Goal: Task Accomplishment & Management: Use online tool/utility

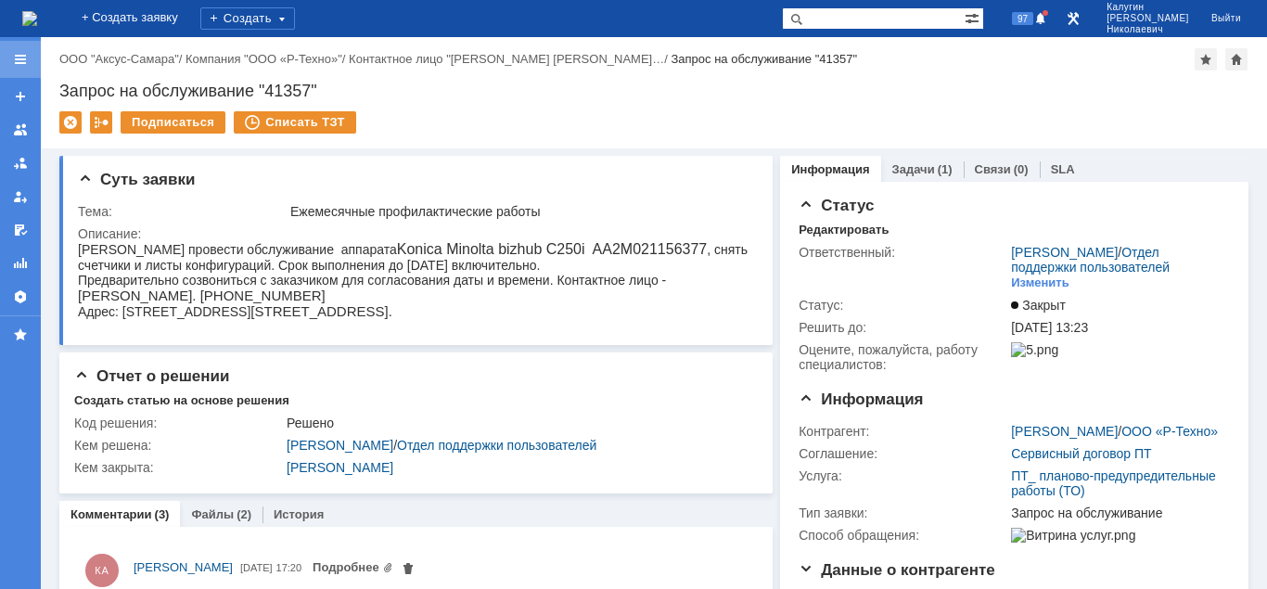
click at [27, 59] on div at bounding box center [20, 59] width 15 height 15
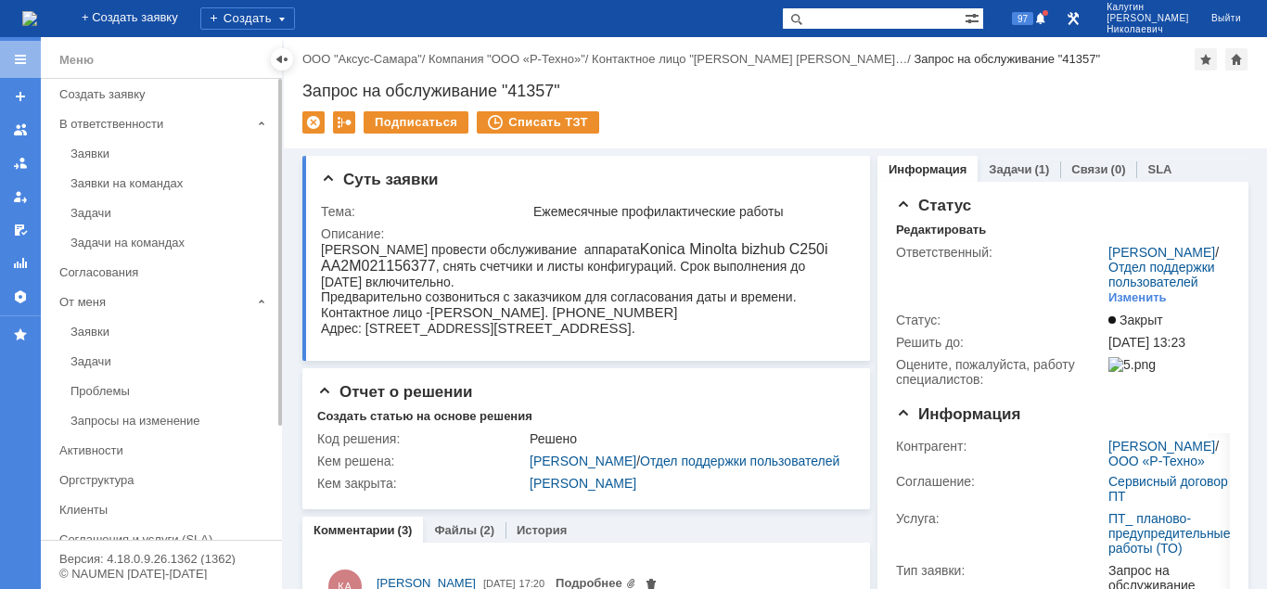
drag, startPoint x: 84, startPoint y: 158, endPoint x: 163, endPoint y: 135, distance: 81.9
click at [87, 157] on div "Заявки" at bounding box center [170, 154] width 200 height 14
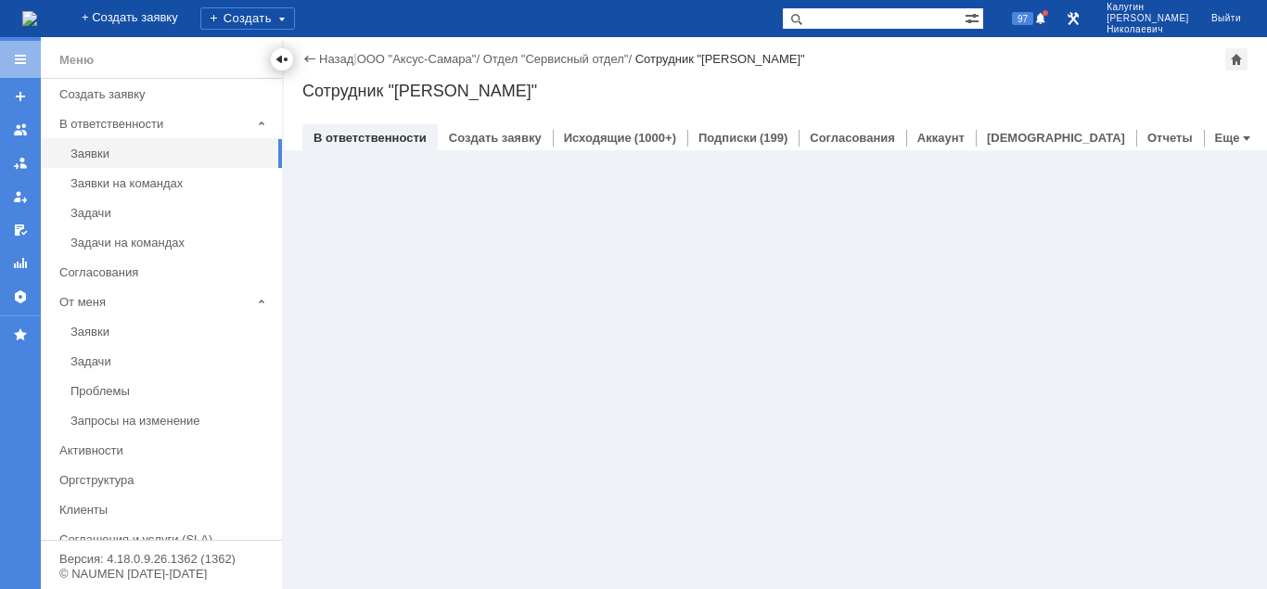
click at [279, 60] on div at bounding box center [282, 59] width 15 height 15
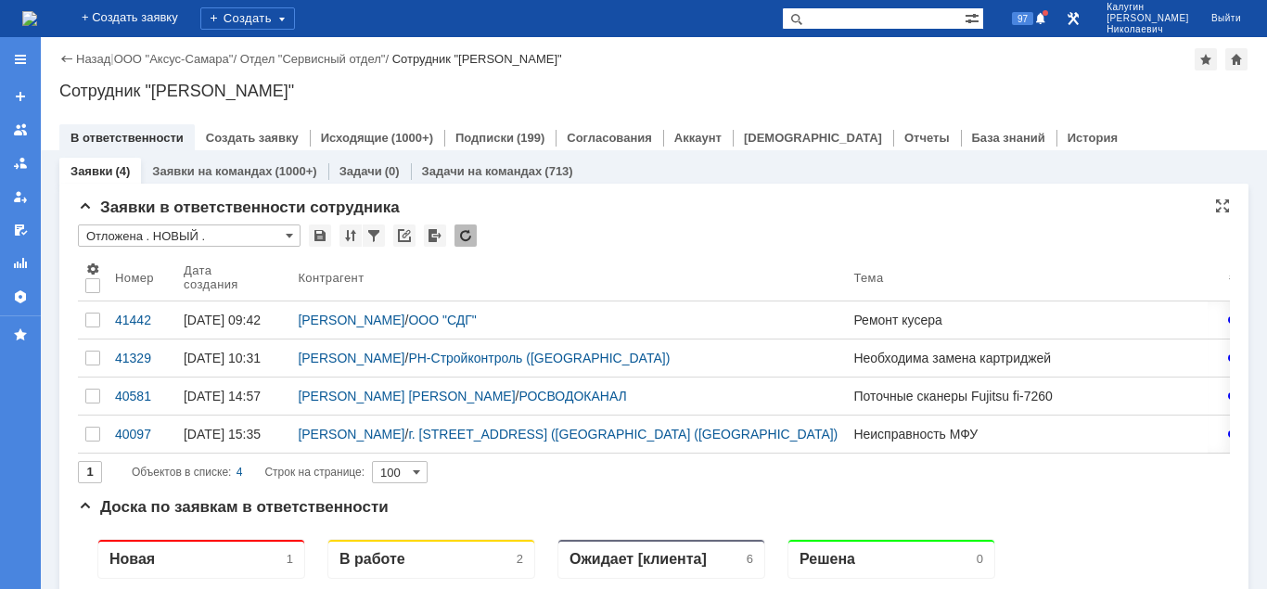
click at [147, 241] on input "Отложена . НОВЫЙ ." at bounding box center [189, 235] width 223 height 22
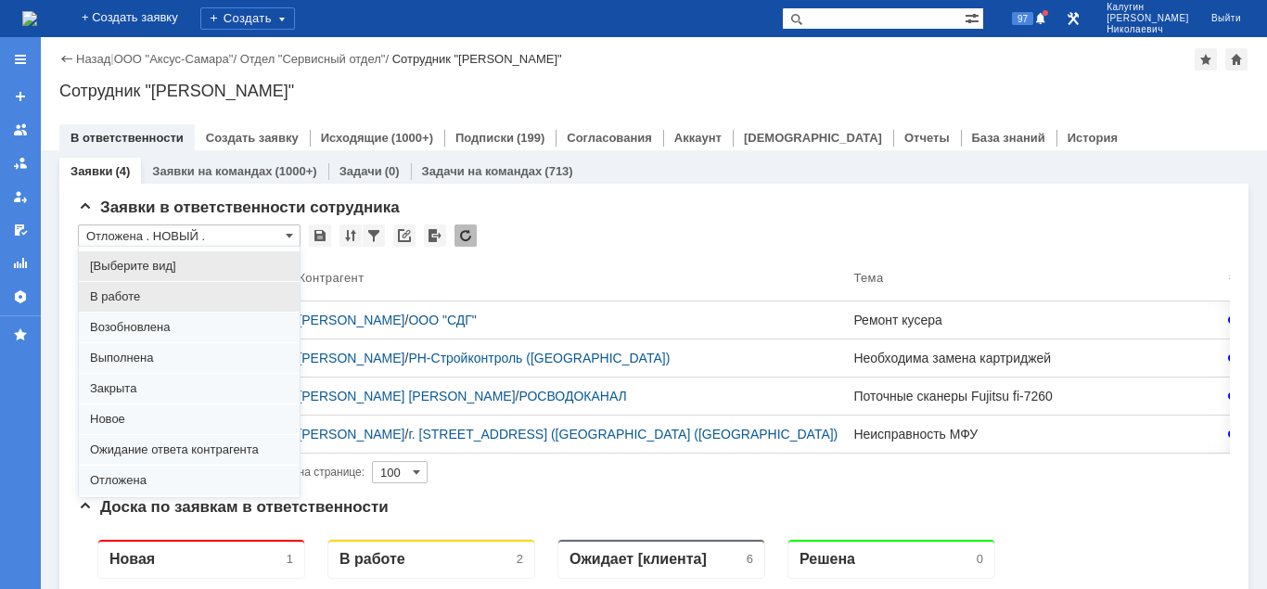
click at [151, 302] on span "В работе" at bounding box center [189, 296] width 199 height 15
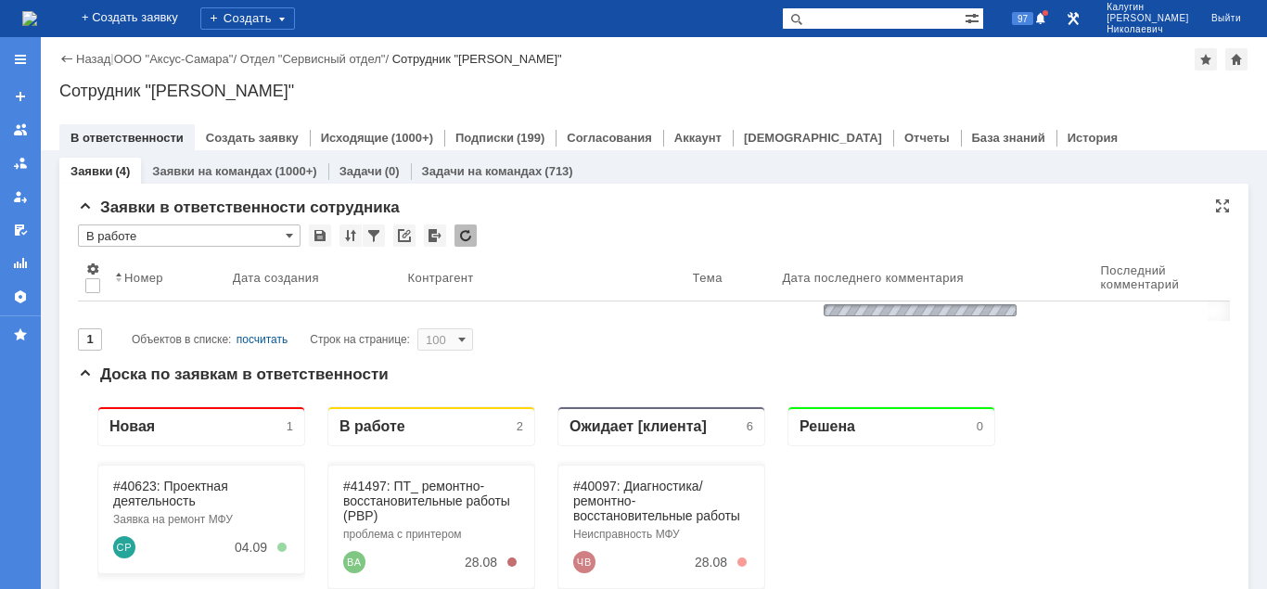
type input "В работе"
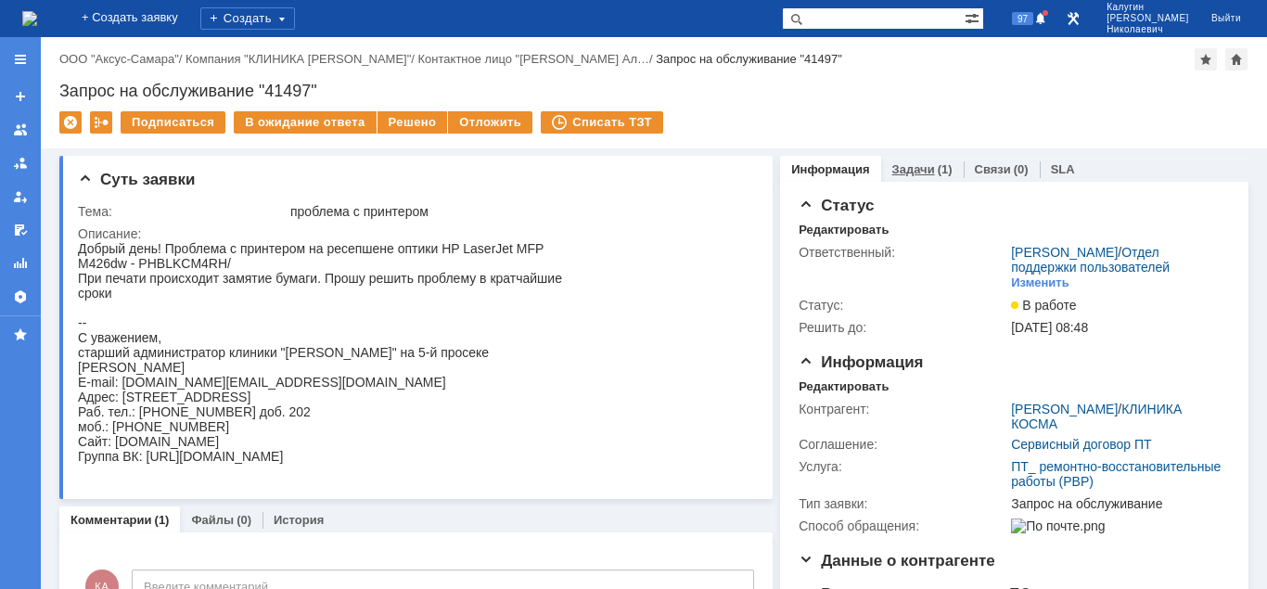
click at [915, 177] on div "Задачи (1)" at bounding box center [922, 169] width 83 height 27
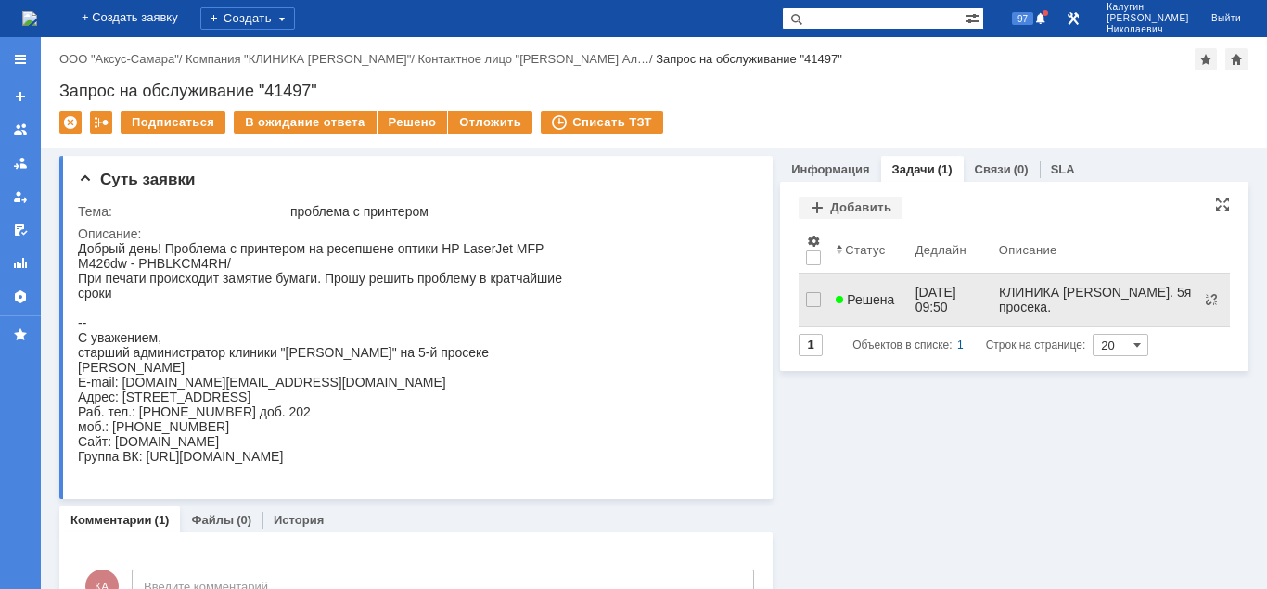
click at [881, 292] on span "Решена" at bounding box center [865, 299] width 58 height 15
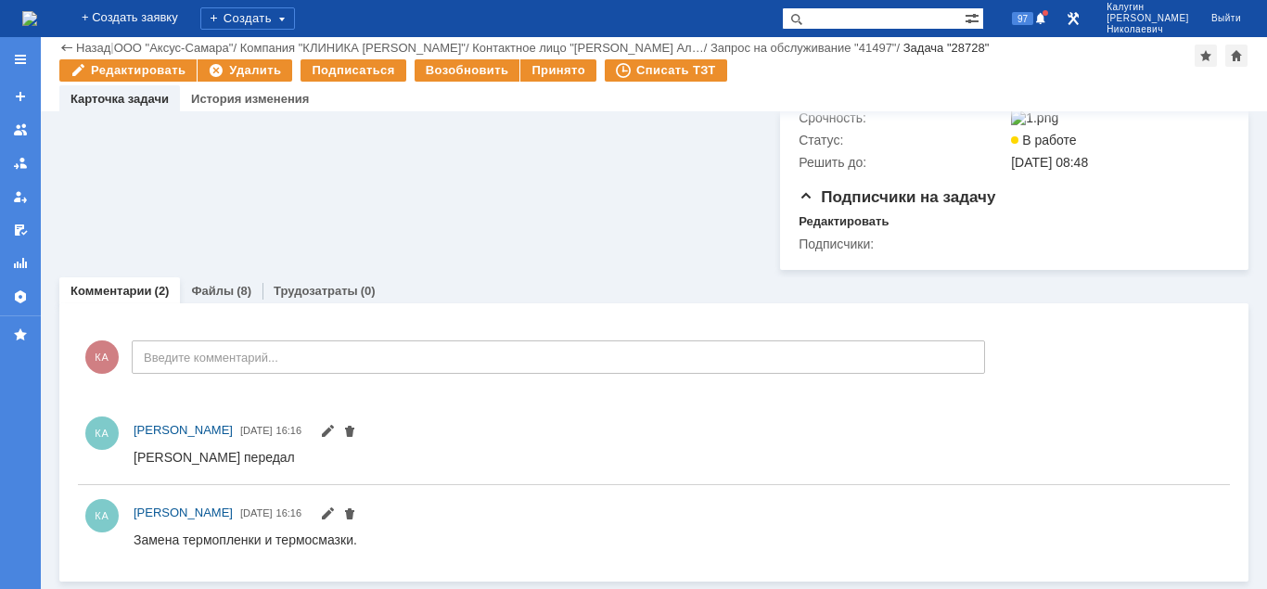
scroll to position [577, 0]
drag, startPoint x: 134, startPoint y: 539, endPoint x: 381, endPoint y: 543, distance: 246.8
click at [381, 543] on html "Замена термопленки и термосмазки." at bounding box center [678, 540] width 1088 height 17
copy div "Замена термопленки и термосмазки."
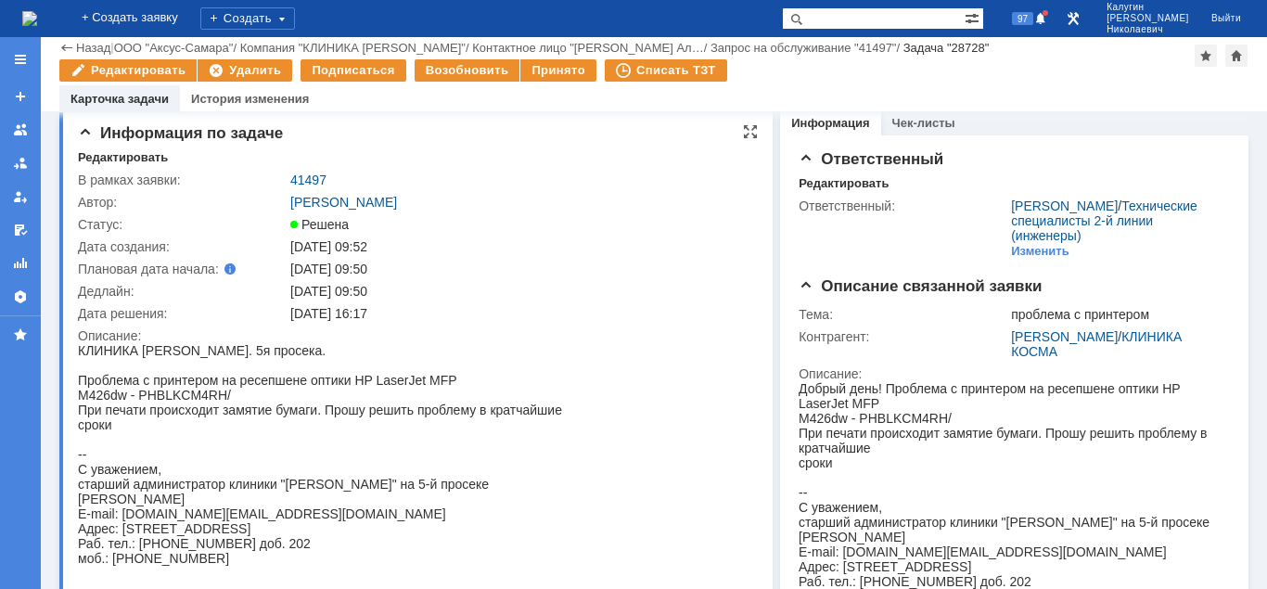
scroll to position [0, 0]
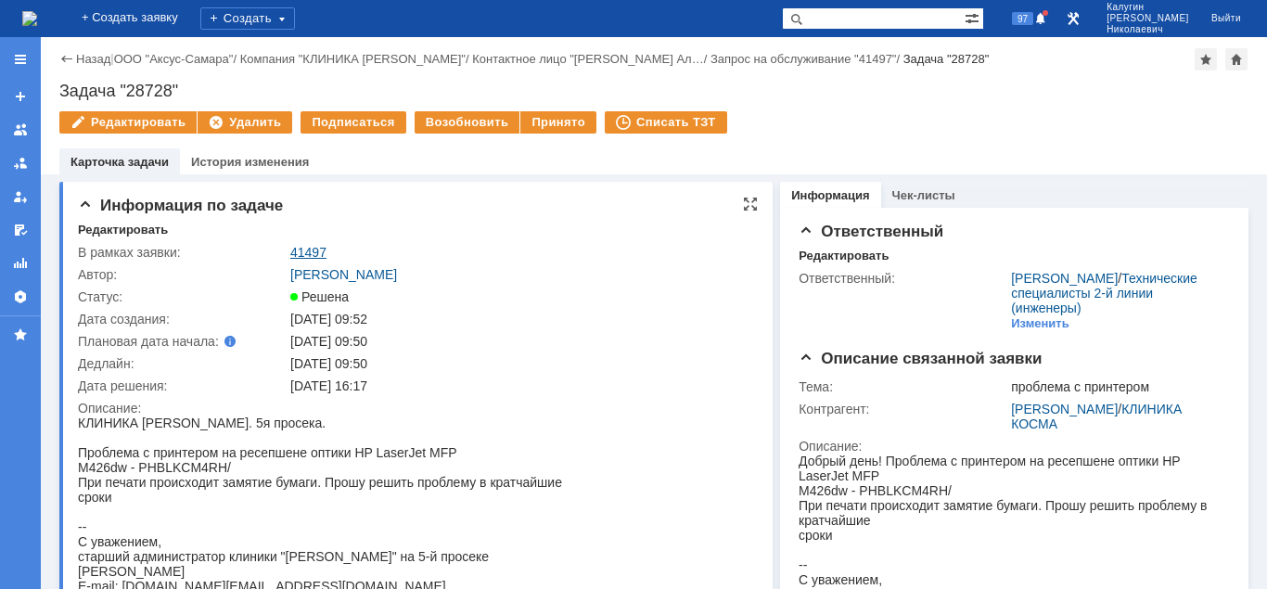
click at [314, 257] on link "41497" at bounding box center [308, 252] width 36 height 15
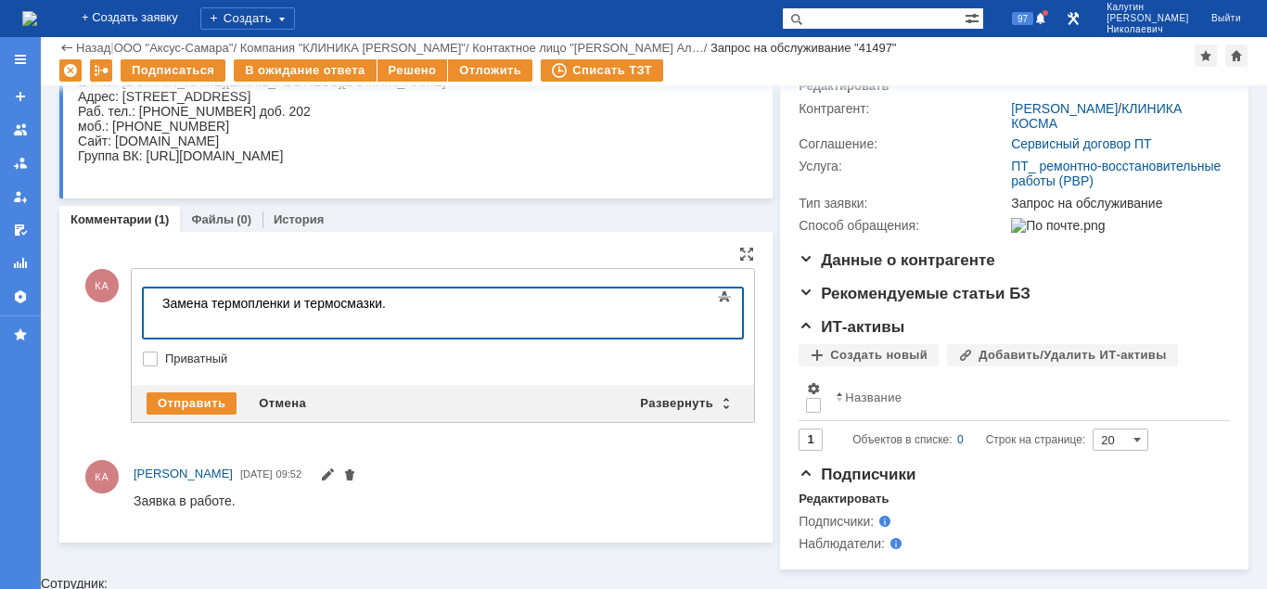
click at [426, 317] on div at bounding box center [293, 318] width 263 height 15
click at [427, 307] on body "Замена термопленки и термосмазки." at bounding box center [294, 310] width 278 height 45
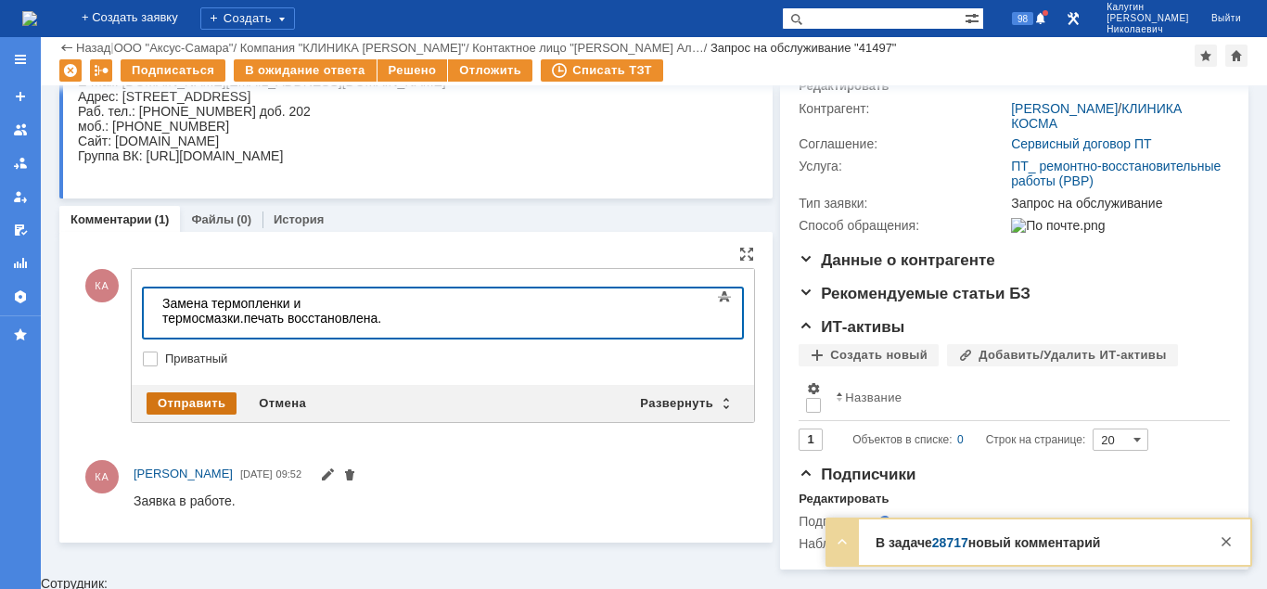
click at [176, 402] on div "Отправить" at bounding box center [192, 403] width 90 height 22
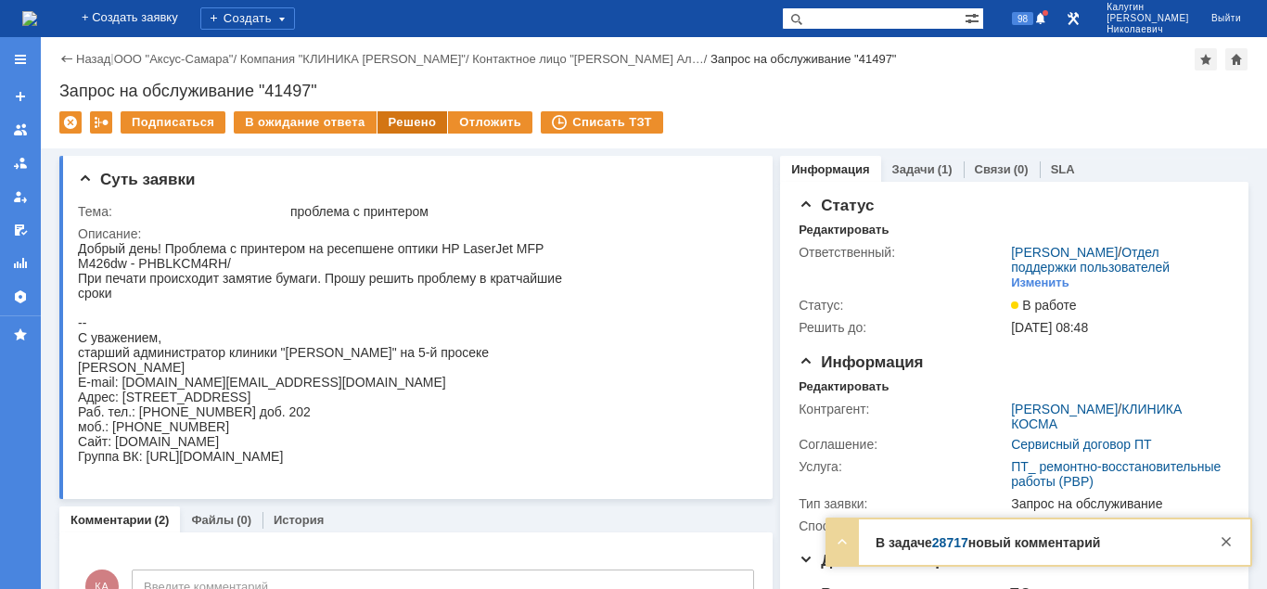
click at [396, 124] on div "Решено" at bounding box center [413, 122] width 70 height 22
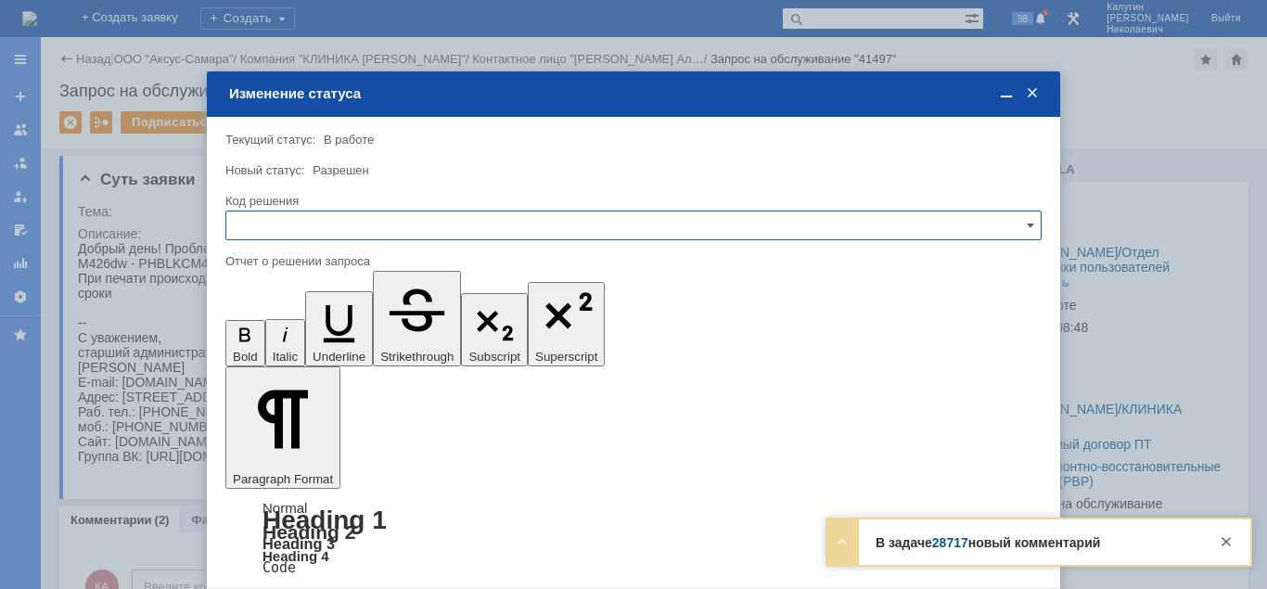
click at [339, 228] on input "text" at bounding box center [633, 226] width 816 height 30
click at [279, 342] on div "Решено" at bounding box center [633, 352] width 814 height 30
type input "Решено"
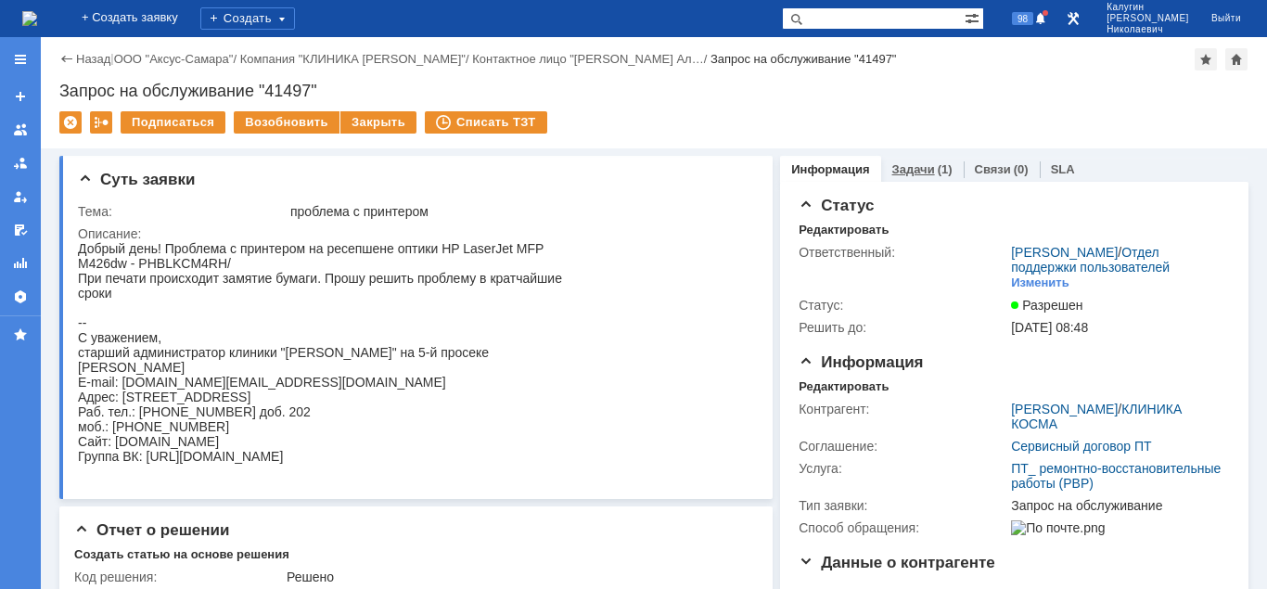
click at [920, 175] on link "Задачи" at bounding box center [913, 169] width 43 height 14
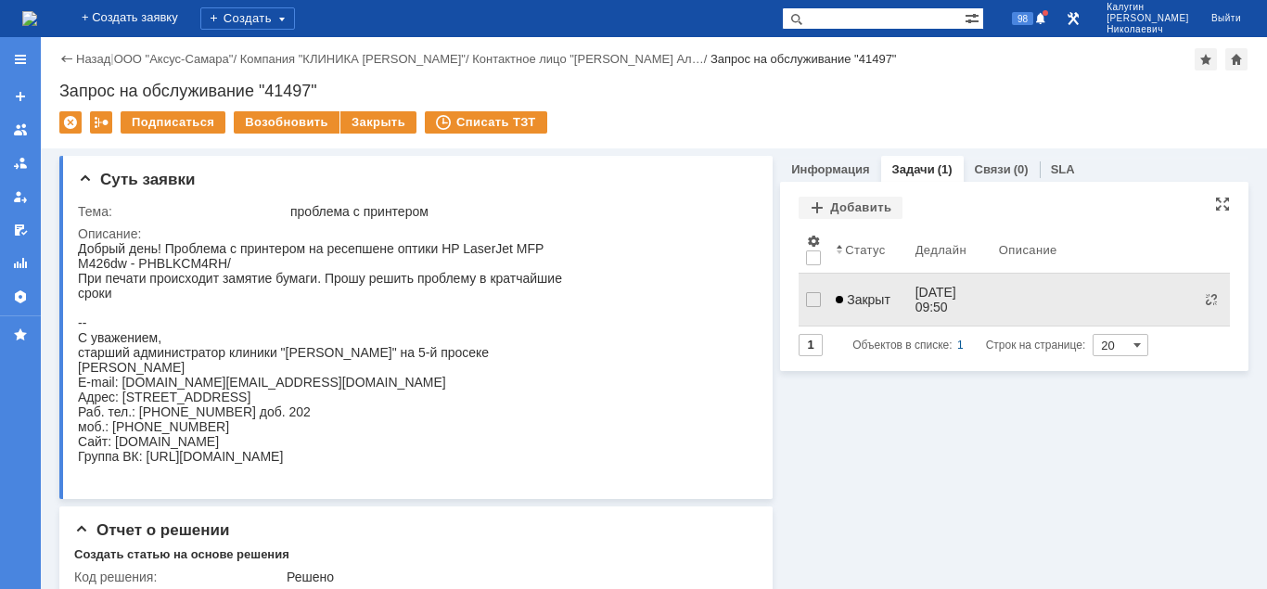
click at [874, 292] on span "Закрыт" at bounding box center [863, 299] width 55 height 15
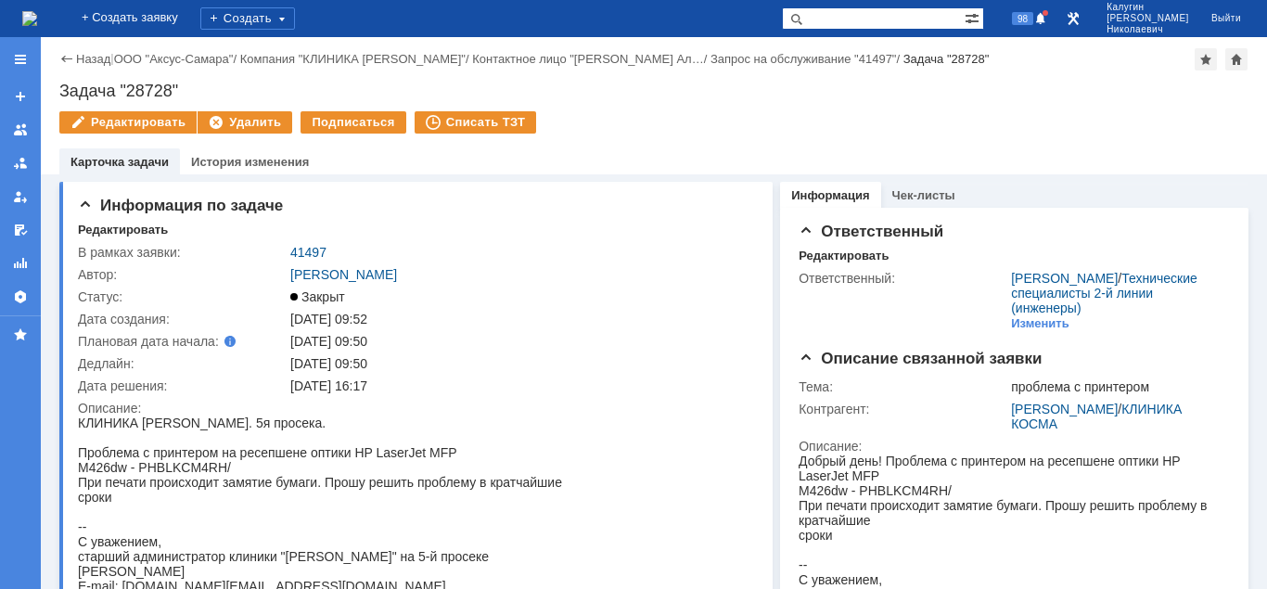
drag, startPoint x: 181, startPoint y: 83, endPoint x: 31, endPoint y: 95, distance: 150.7
click at [59, 95] on div "Задача "28728"" at bounding box center [653, 91] width 1189 height 19
drag, startPoint x: 128, startPoint y: 84, endPoint x: 118, endPoint y: 86, distance: 10.4
click at [123, 86] on div "Задача "28728"" at bounding box center [653, 91] width 1189 height 19
click at [117, 86] on div "Задача "28728"" at bounding box center [653, 91] width 1189 height 19
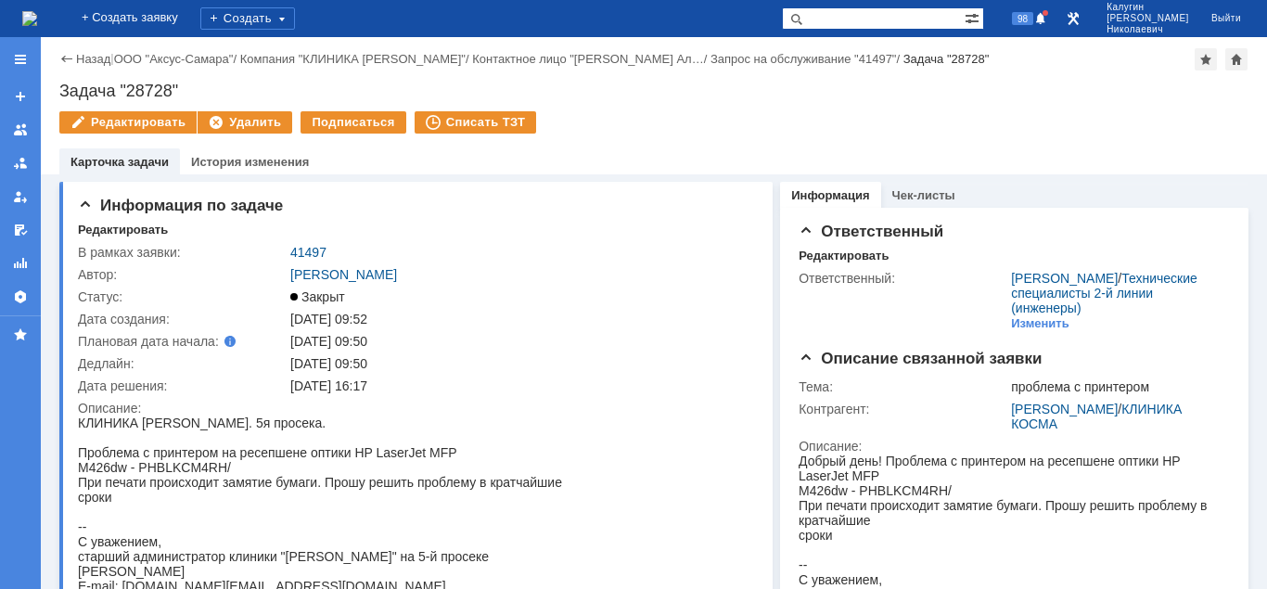
click at [112, 89] on div "Задача "28728"" at bounding box center [653, 91] width 1189 height 19
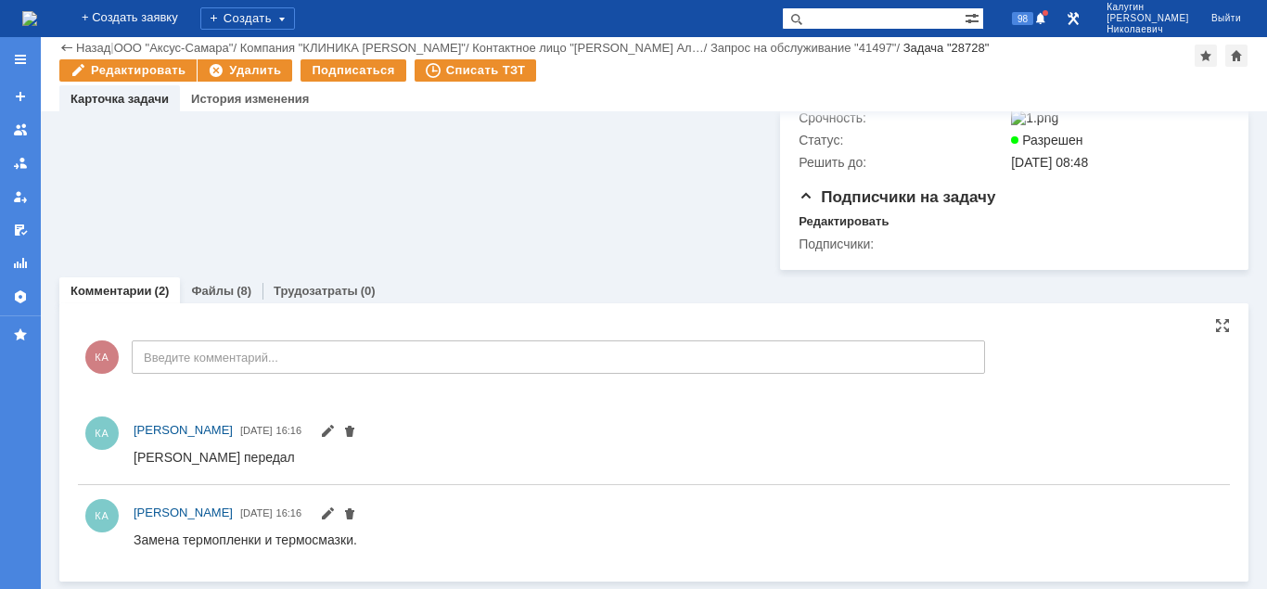
scroll to position [577, 0]
click at [229, 295] on link "Файлы" at bounding box center [212, 291] width 43 height 14
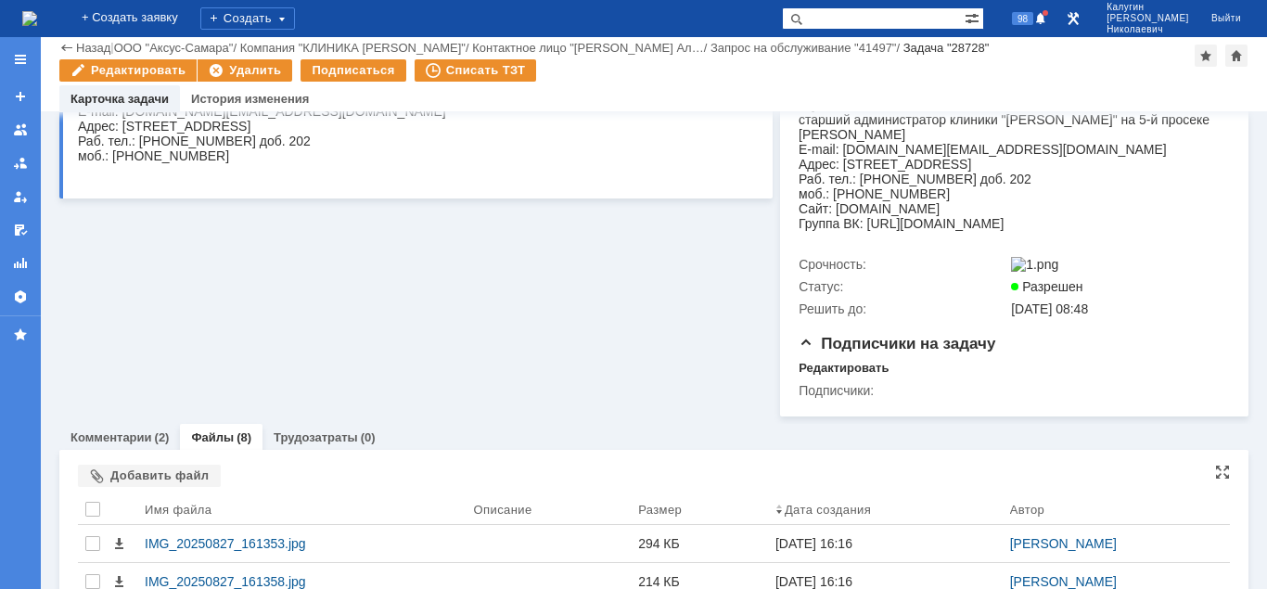
scroll to position [726, 0]
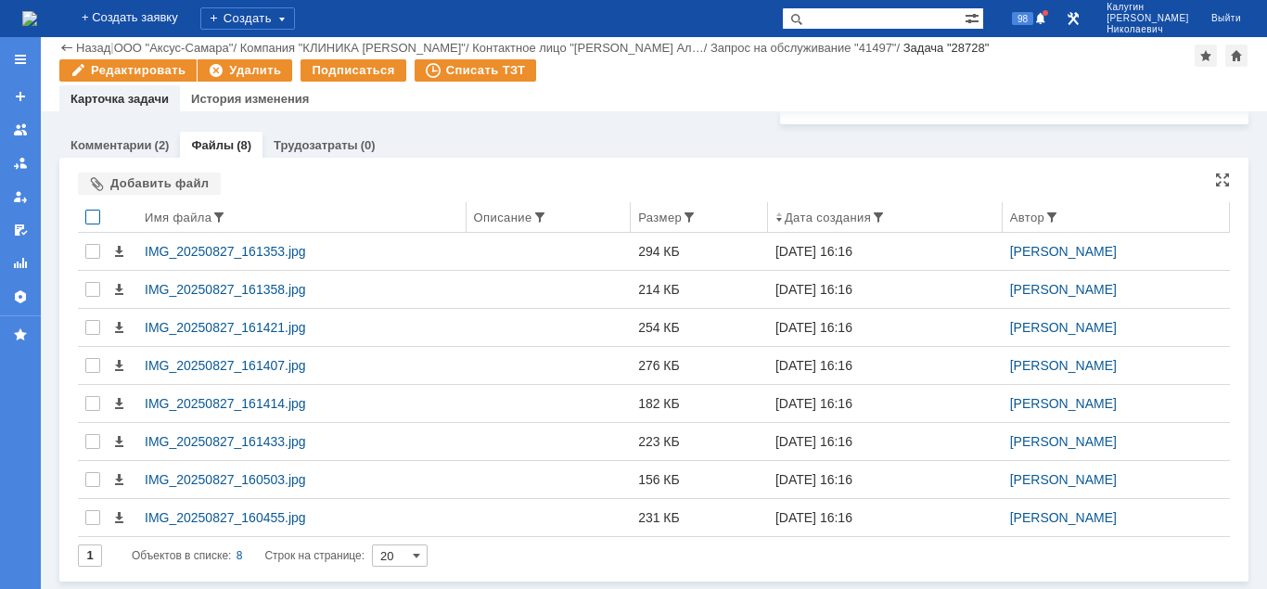
click at [91, 217] on div at bounding box center [92, 217] width 15 height 15
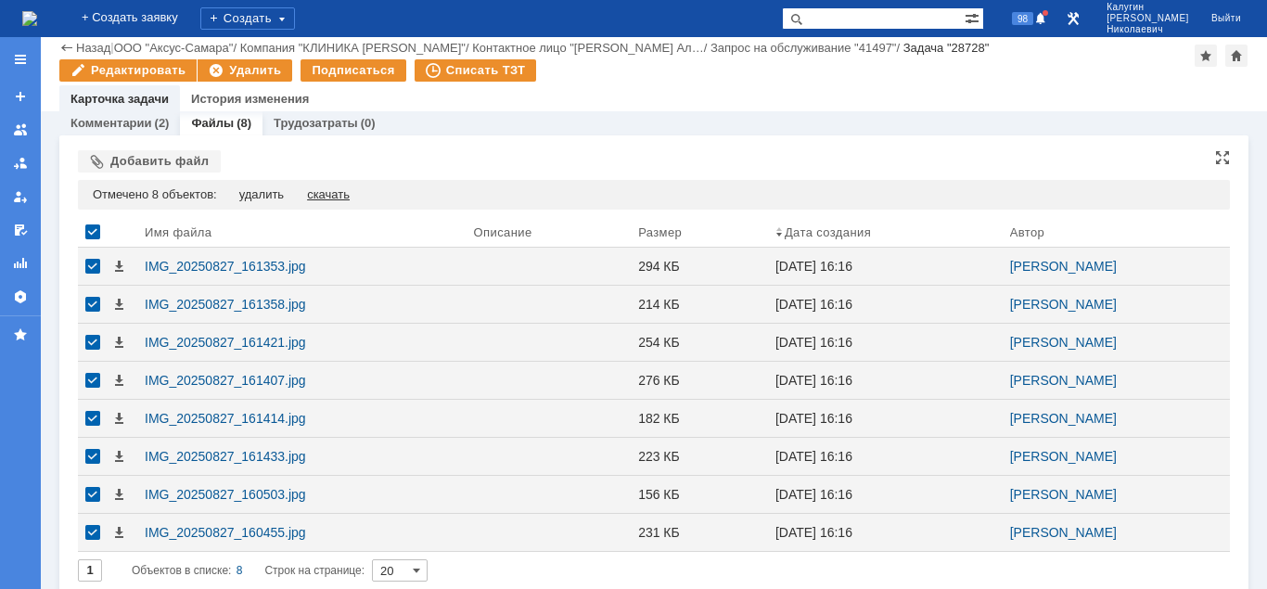
click at [335, 202] on div "скачать" at bounding box center [328, 194] width 43 height 15
click at [123, 130] on link "Комментарии" at bounding box center [111, 123] width 82 height 14
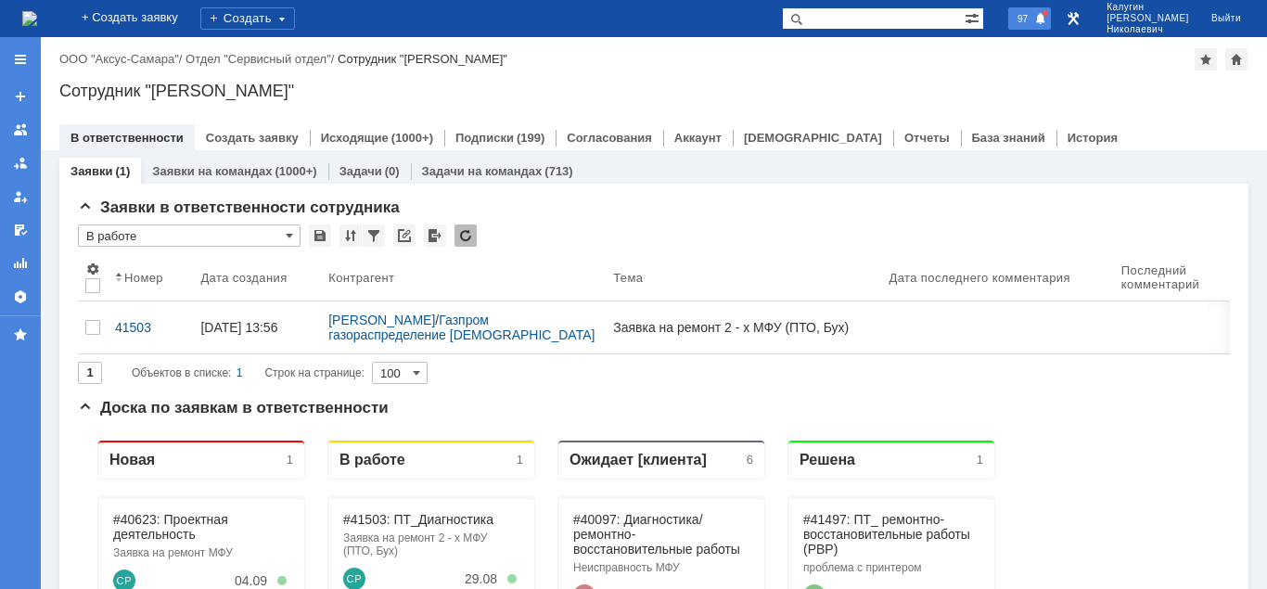
click at [1044, 9] on div "97" at bounding box center [1029, 18] width 43 height 22
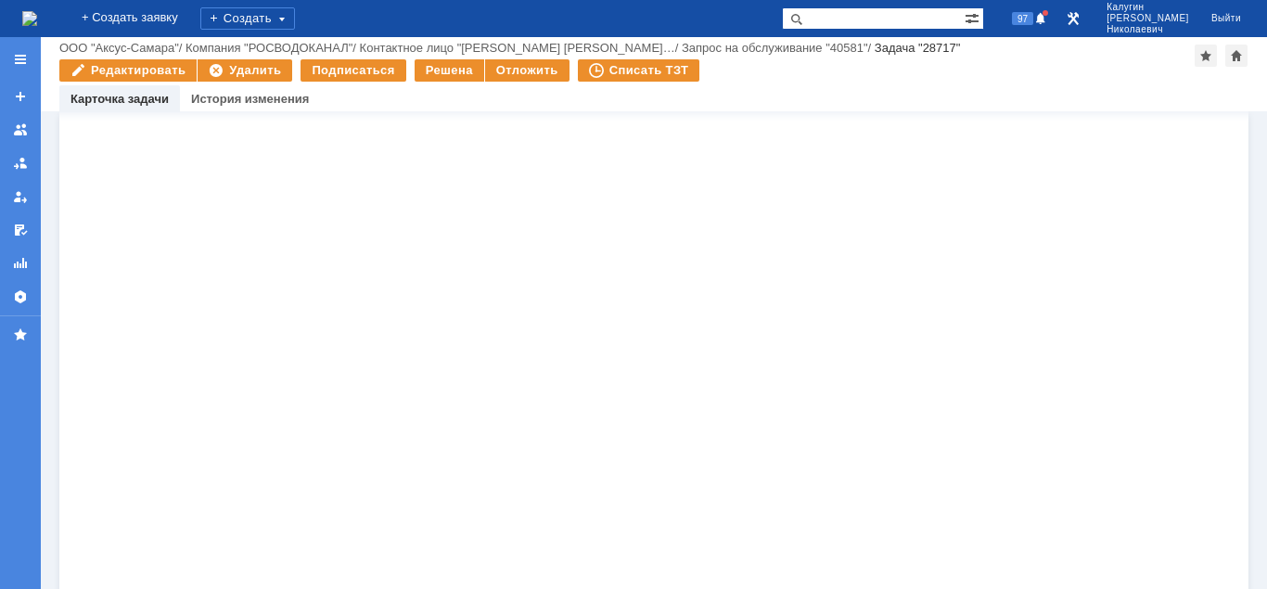
scroll to position [1369, 0]
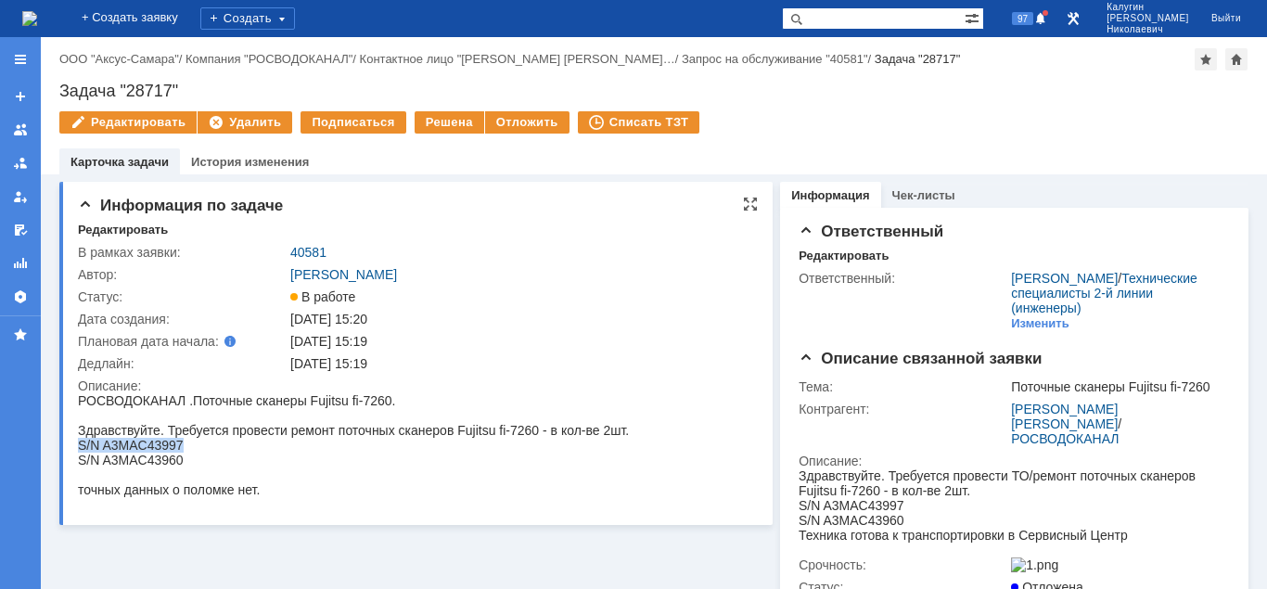
drag, startPoint x: 80, startPoint y: 446, endPoint x: 190, endPoint y: 443, distance: 110.4
click at [190, 443] on div "S/N A3MAC43997" at bounding box center [353, 445] width 551 height 15
copy div "S/N A3MAC43997"
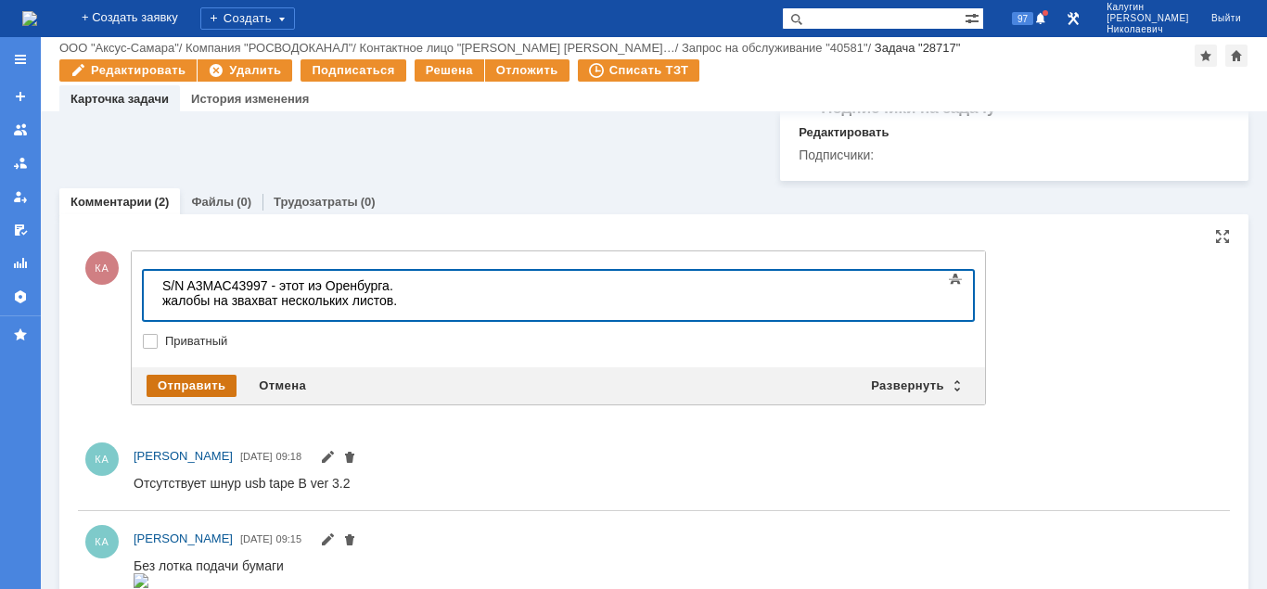
click at [200, 382] on div "Отправить" at bounding box center [192, 386] width 90 height 22
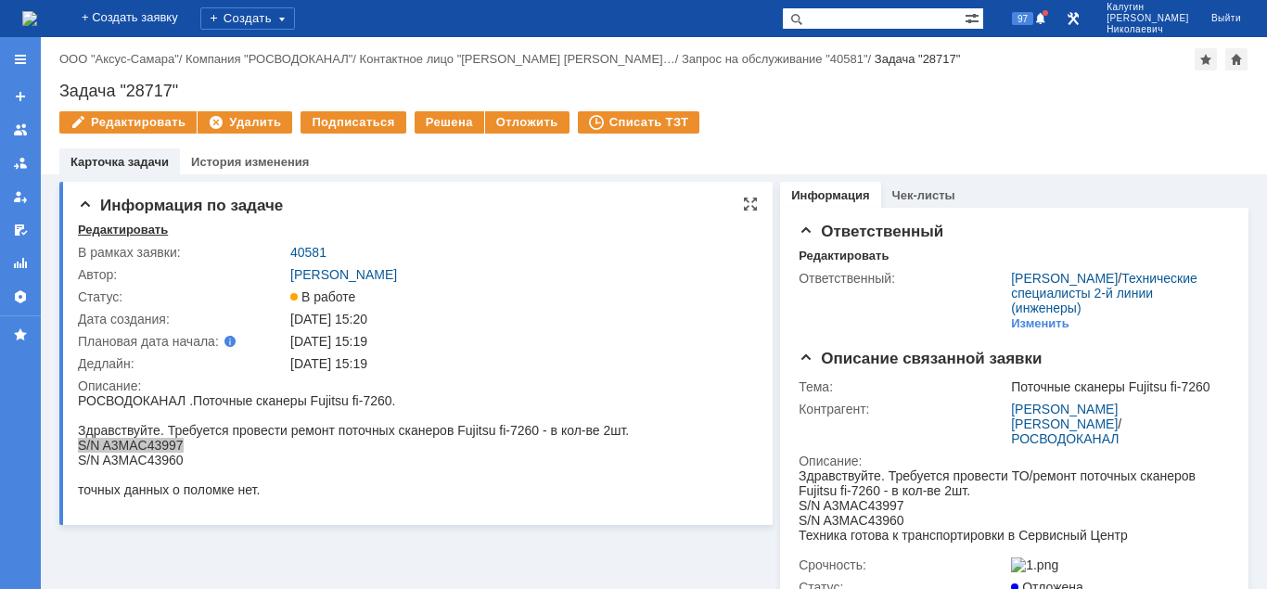
click at [101, 228] on div "Редактировать" at bounding box center [123, 230] width 90 height 15
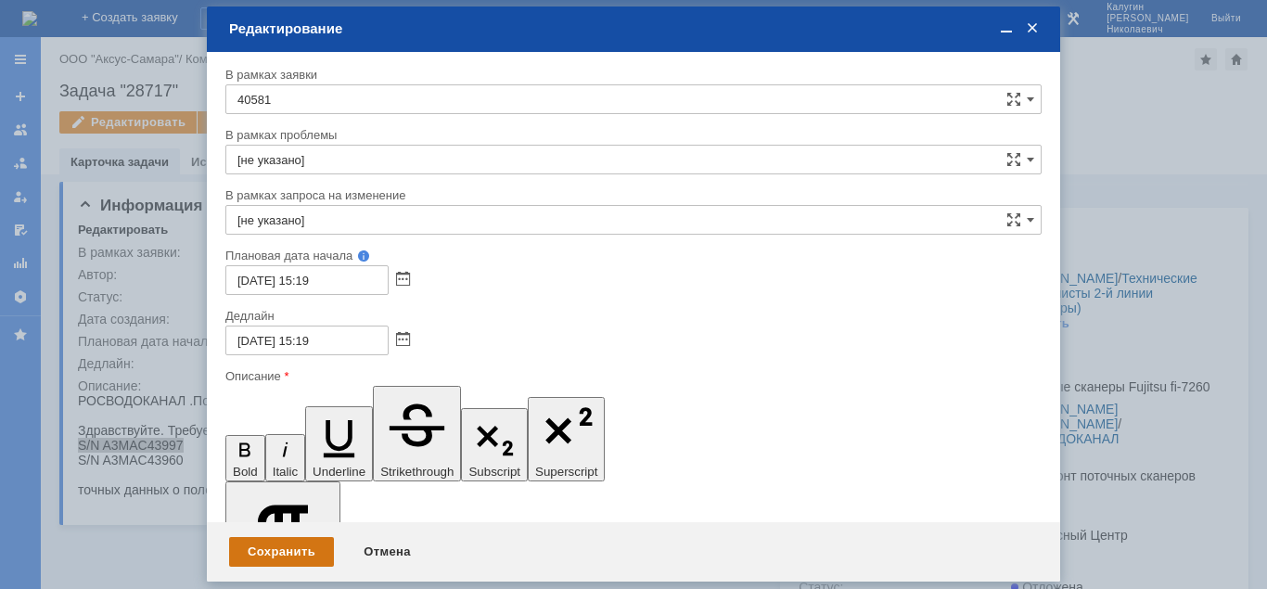
click at [246, 555] on div "Сохранить" at bounding box center [281, 552] width 105 height 30
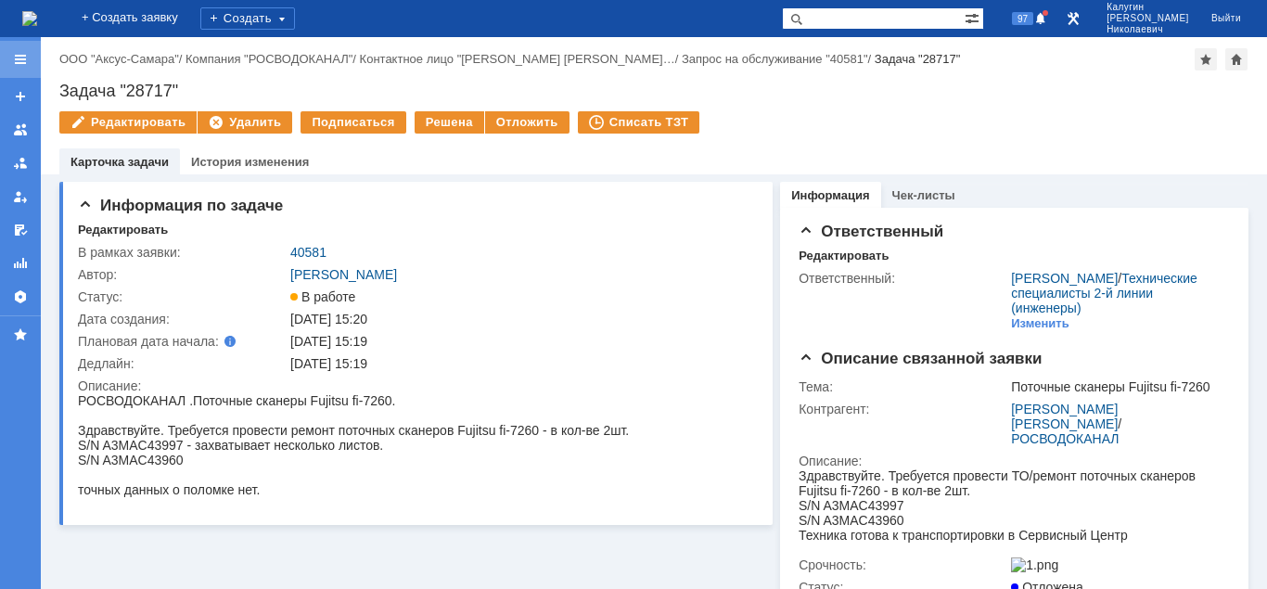
click at [17, 65] on div at bounding box center [20, 59] width 15 height 15
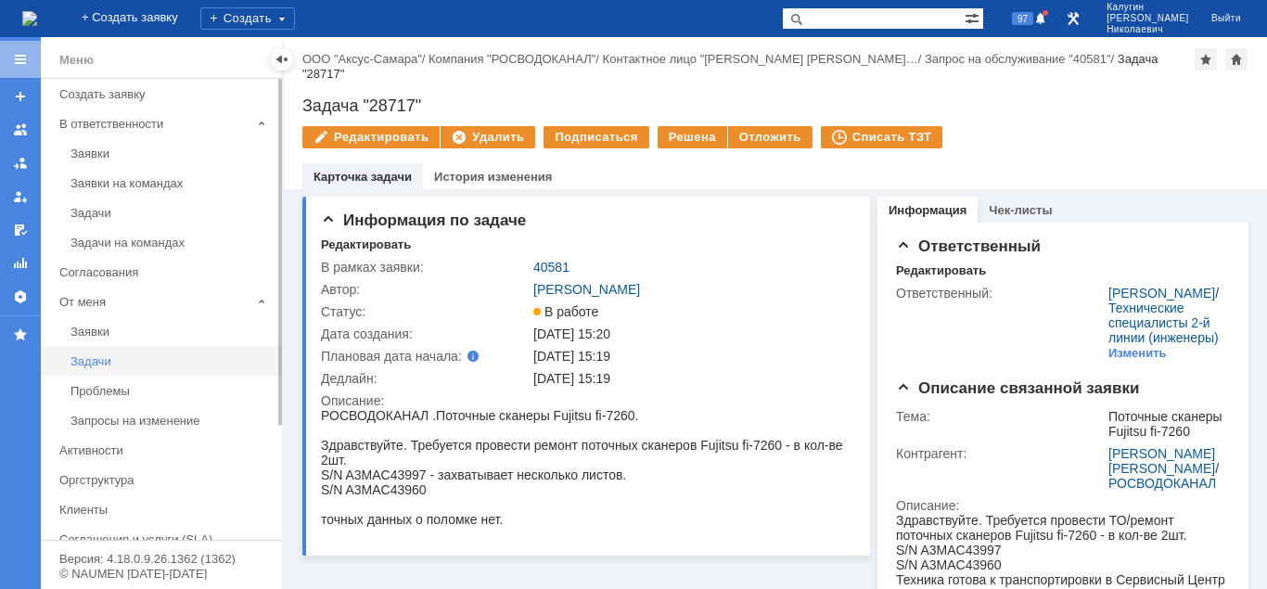
click at [103, 357] on div "Задачи" at bounding box center [170, 361] width 200 height 14
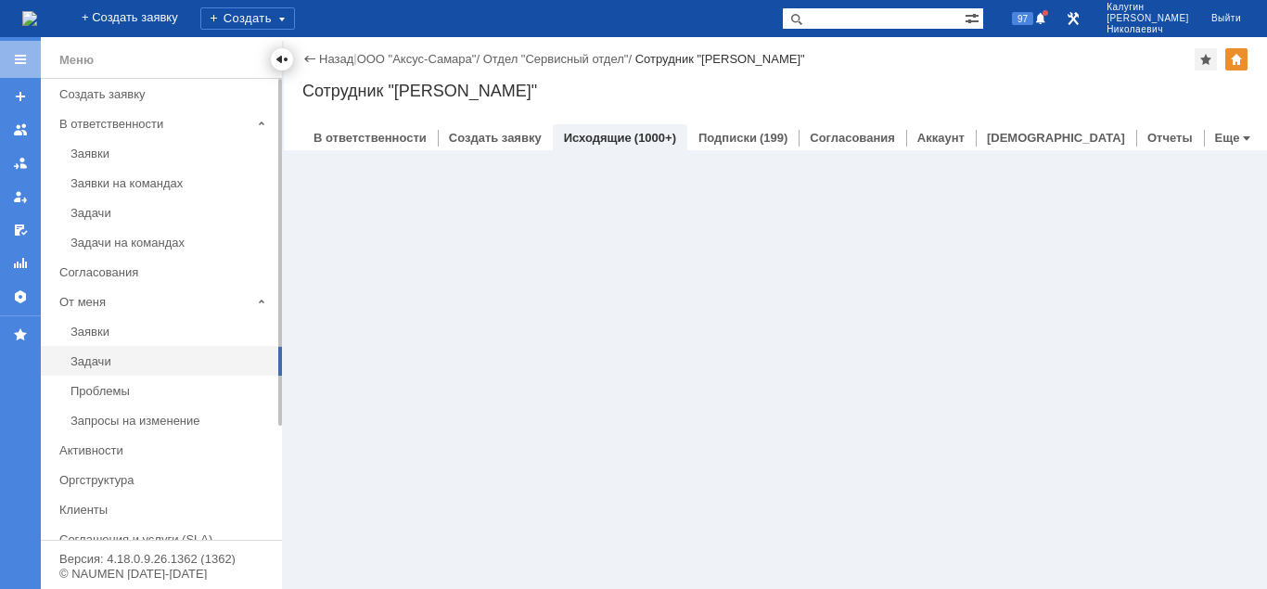
click at [280, 59] on div at bounding box center [282, 59] width 15 height 15
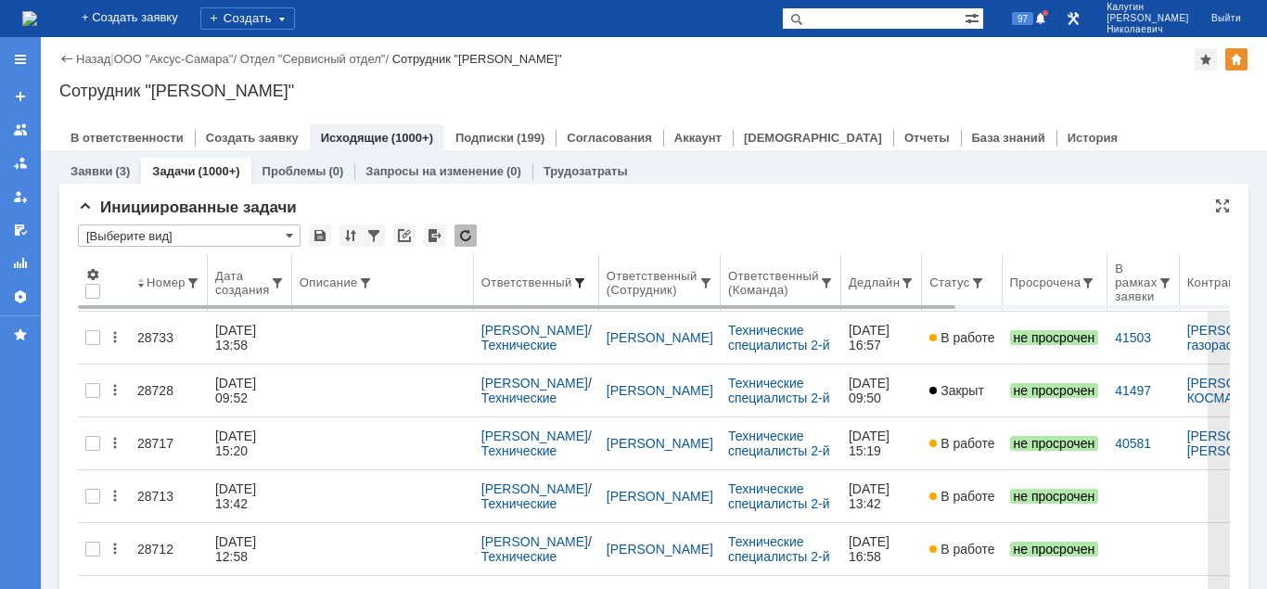
click at [584, 282] on span at bounding box center [579, 282] width 15 height 15
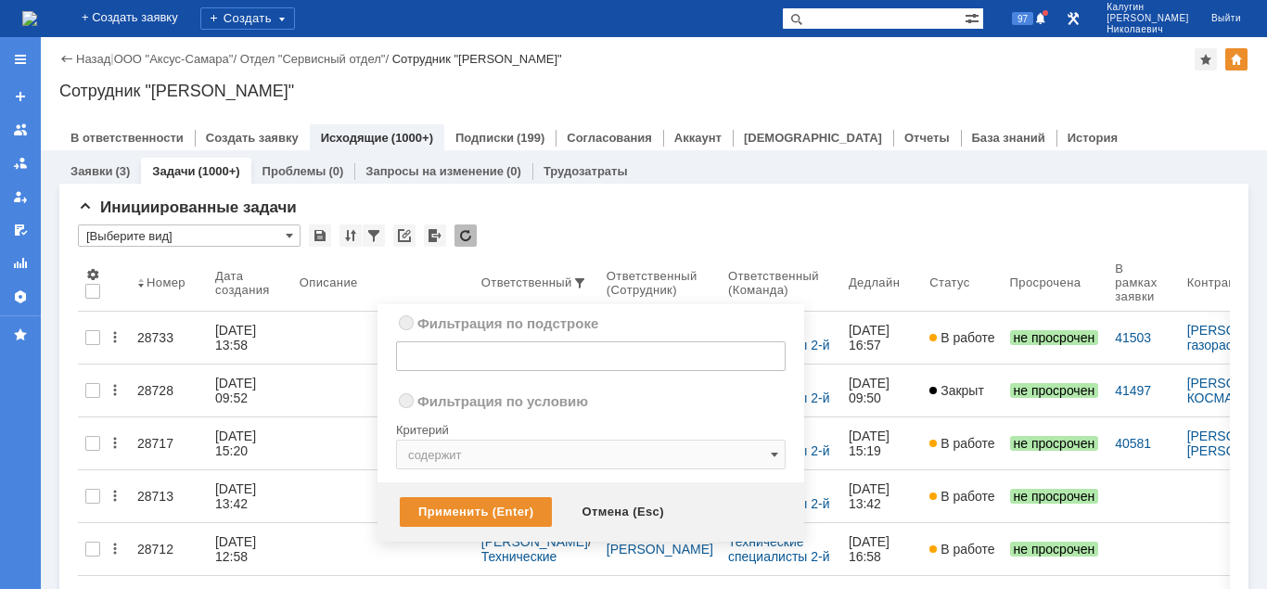
radio input "true"
click at [451, 354] on input "text" at bounding box center [591, 356] width 390 height 30
type input "И"
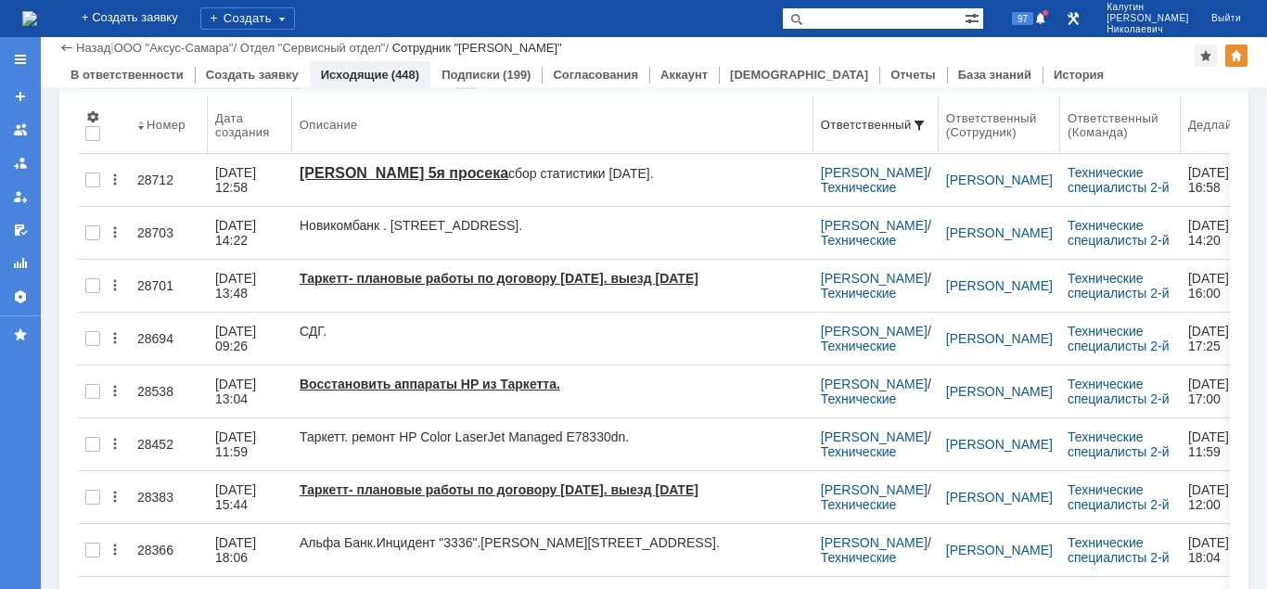
drag, startPoint x: 476, startPoint y: 122, endPoint x: 815, endPoint y: 129, distance: 339.6
click at [815, 129] on body "Идет загрузка, пожалуйста, подождите. На домашнюю + Создать заявку Создать 97 К…" at bounding box center [633, 294] width 1267 height 589
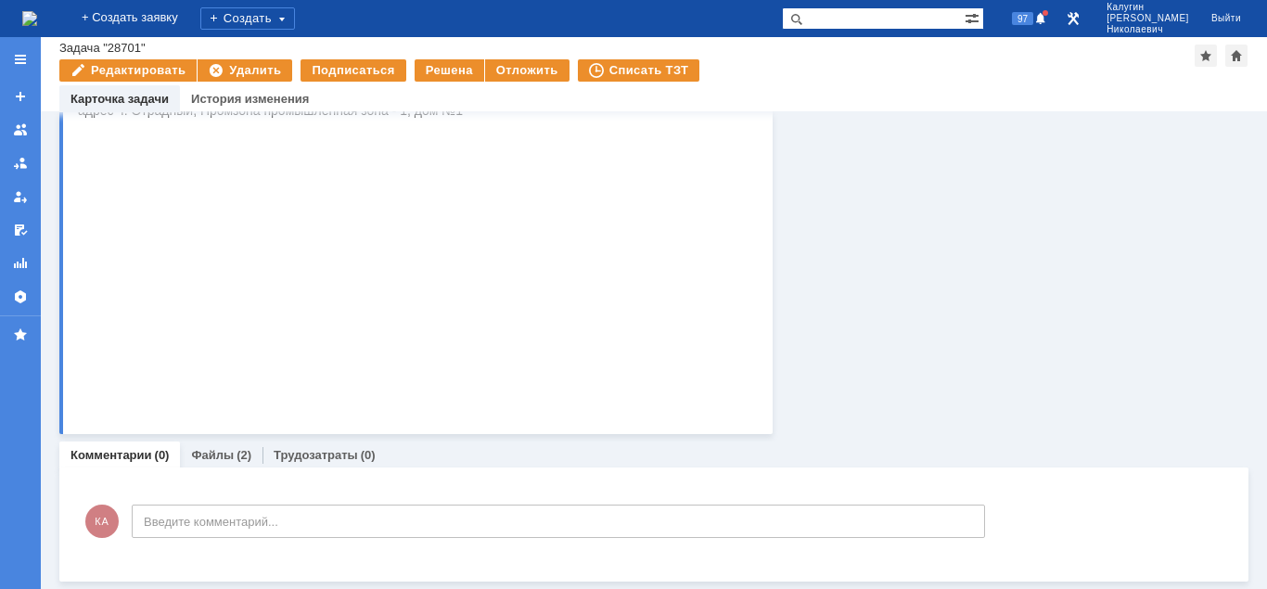
scroll to position [409, 0]
drag, startPoint x: 217, startPoint y: 459, endPoint x: 312, endPoint y: 391, distance: 116.3
click at [217, 459] on link "Файлы" at bounding box center [212, 455] width 43 height 14
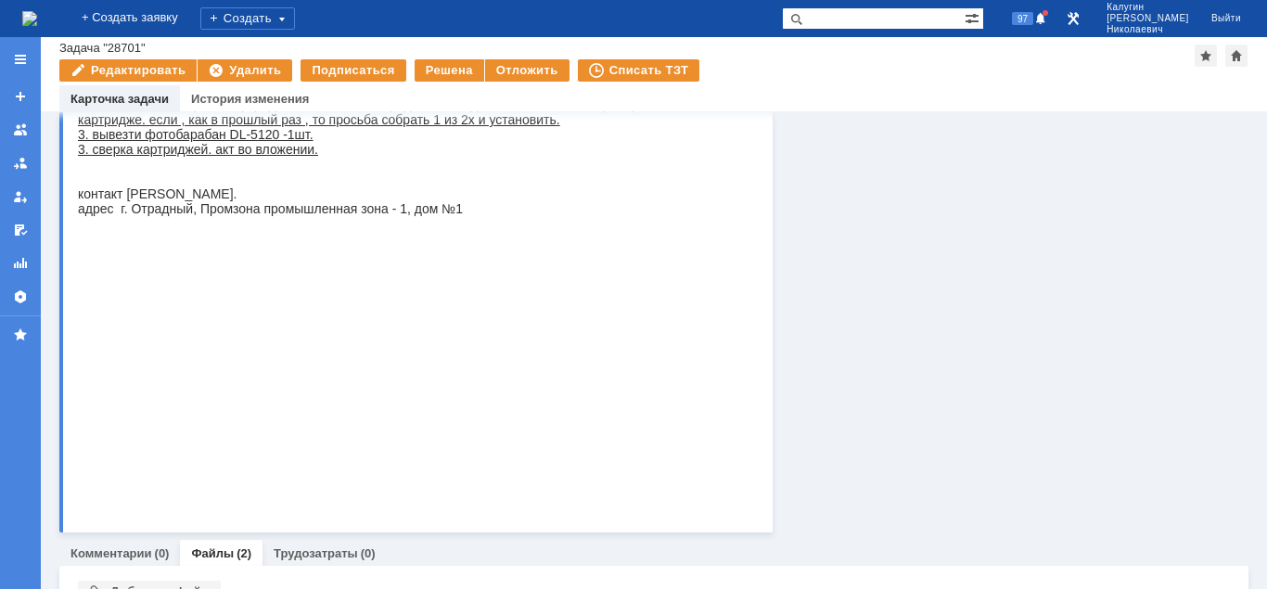
scroll to position [491, 0]
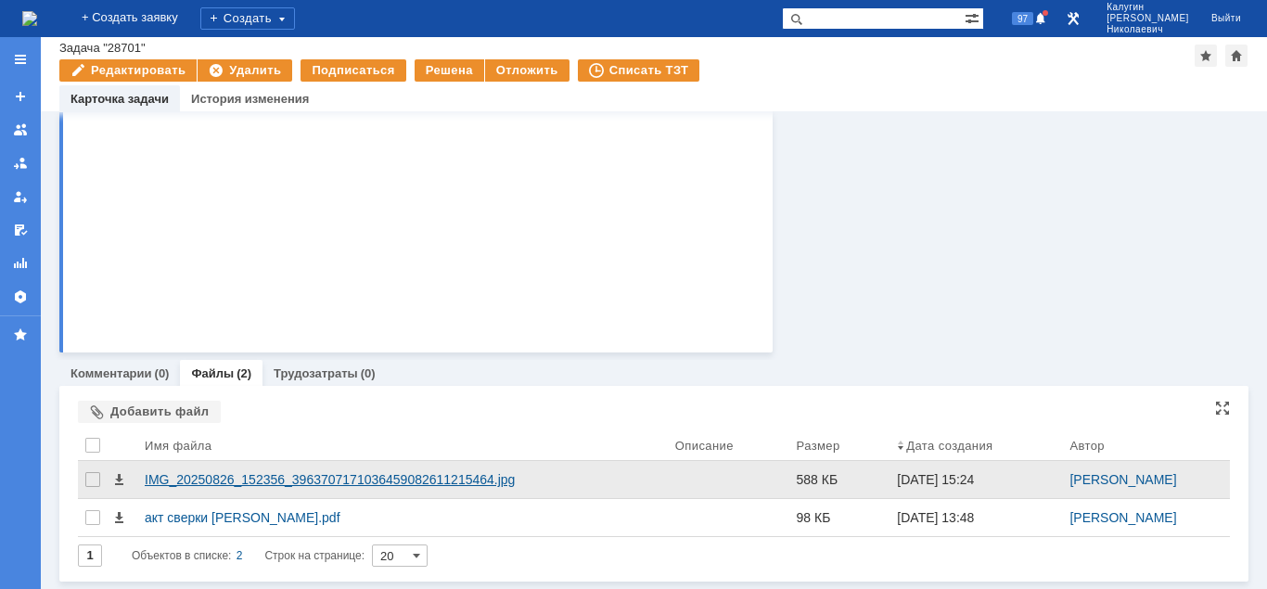
click at [259, 484] on div "IMG_20250826_152356_3963707171036459082611215464.jpg" at bounding box center [403, 479] width 516 height 15
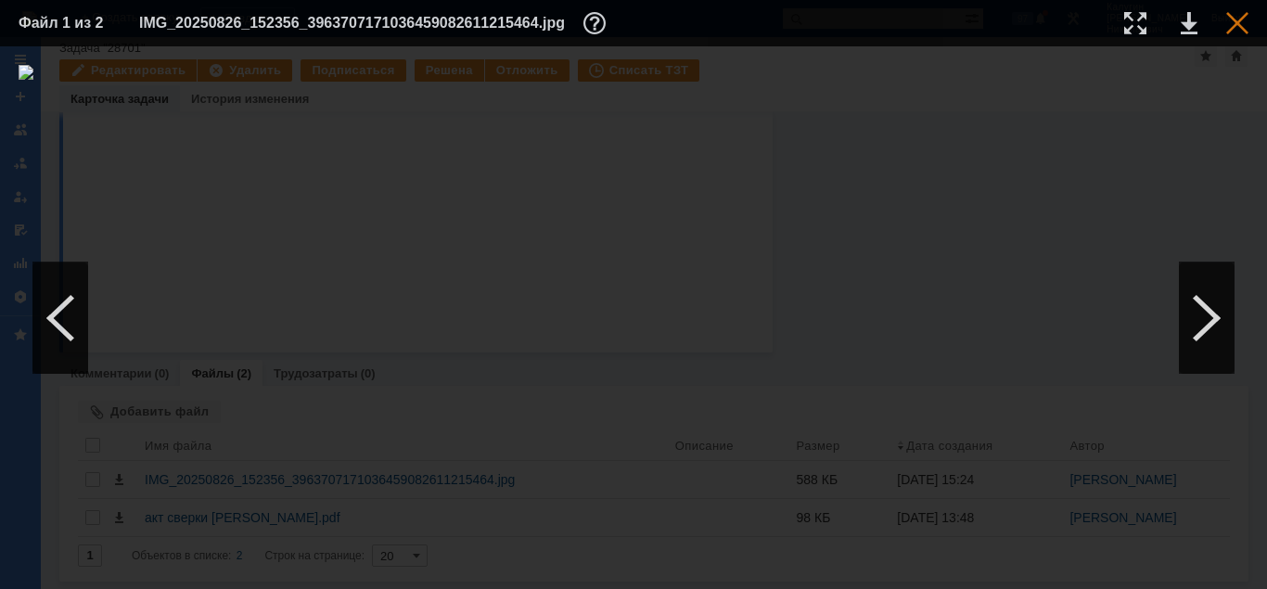
click at [1231, 26] on div at bounding box center [1237, 23] width 22 height 22
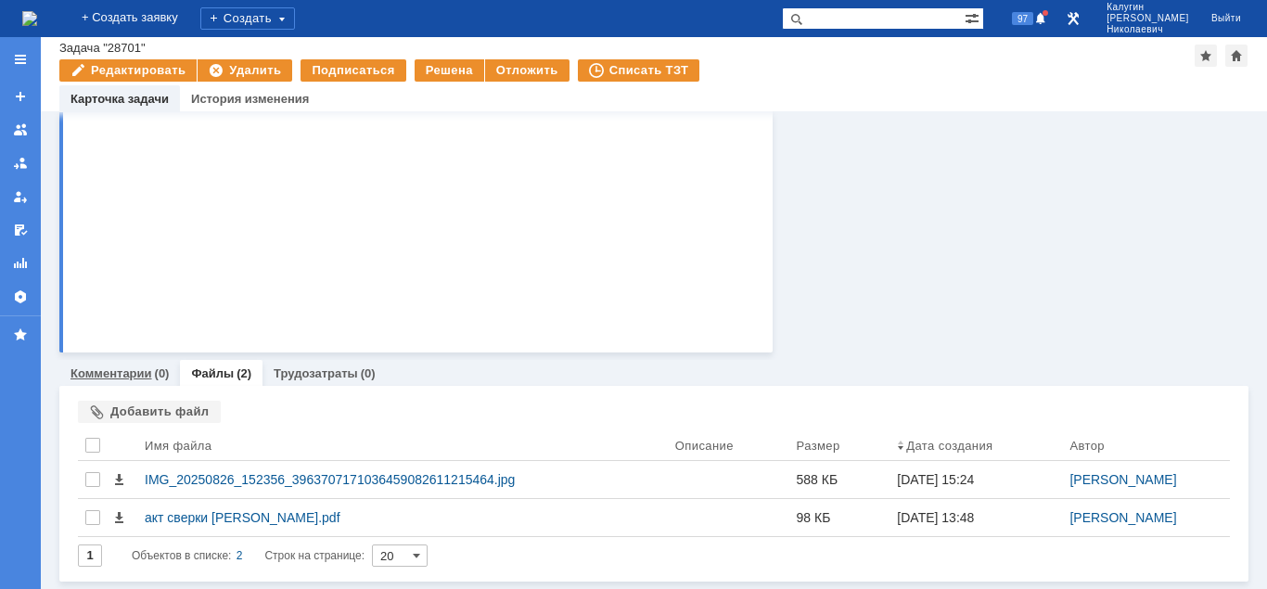
click at [133, 374] on link "Комментарии" at bounding box center [111, 373] width 82 height 14
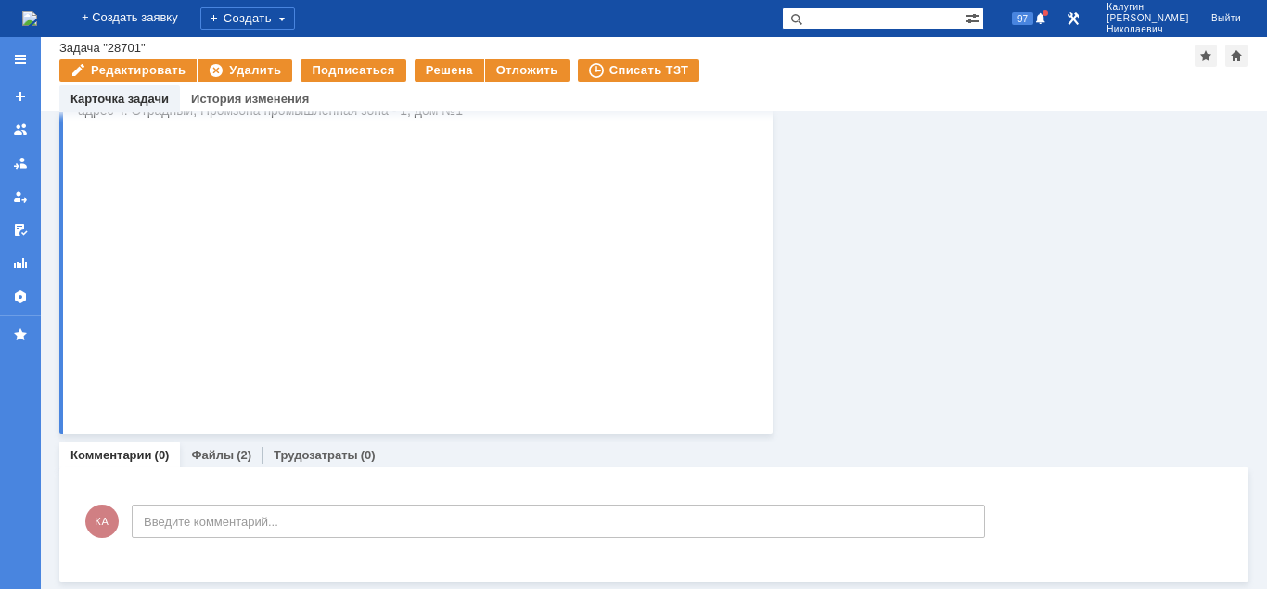
scroll to position [409, 0]
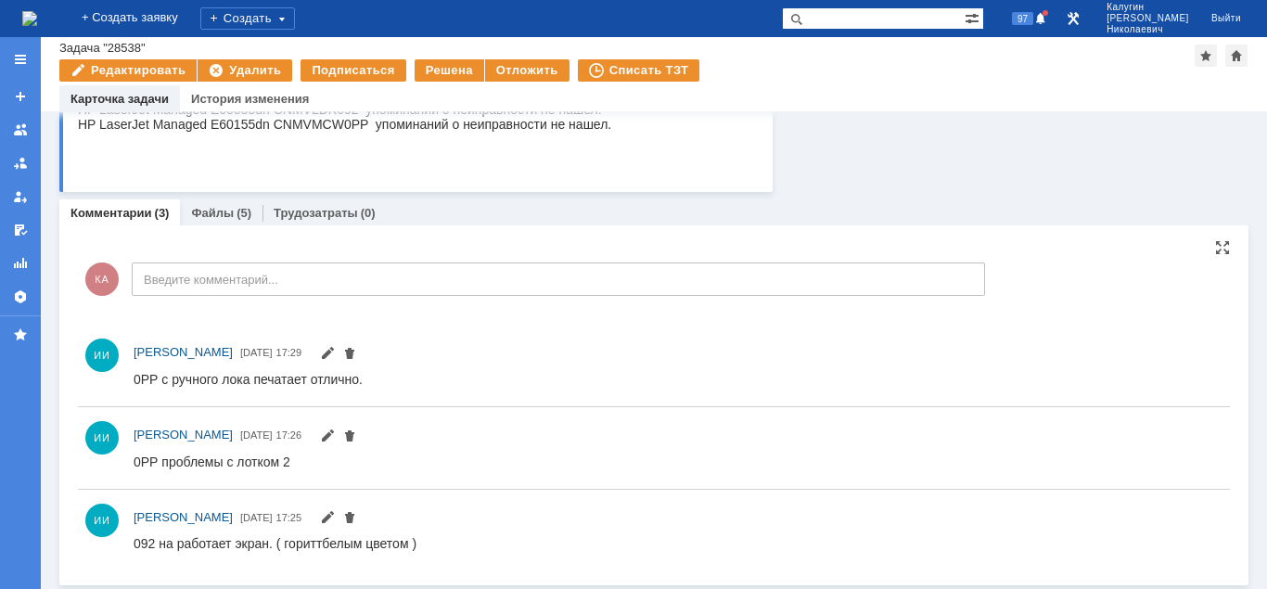
scroll to position [33, 0]
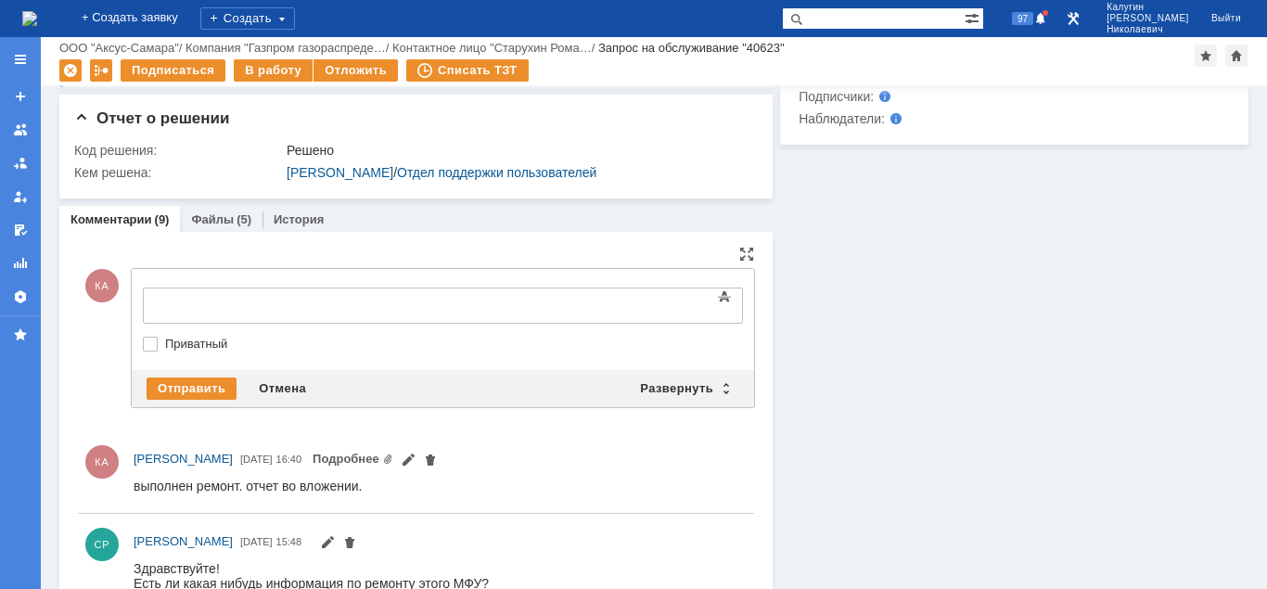
drag, startPoint x: 182, startPoint y: 302, endPoint x: 186, endPoint y: 311, distance: 9.6
click at [183, 304] on div at bounding box center [293, 303] width 263 height 15
click at [164, 386] on div "Отправить" at bounding box center [192, 389] width 90 height 22
